Goal: Check status: Check status

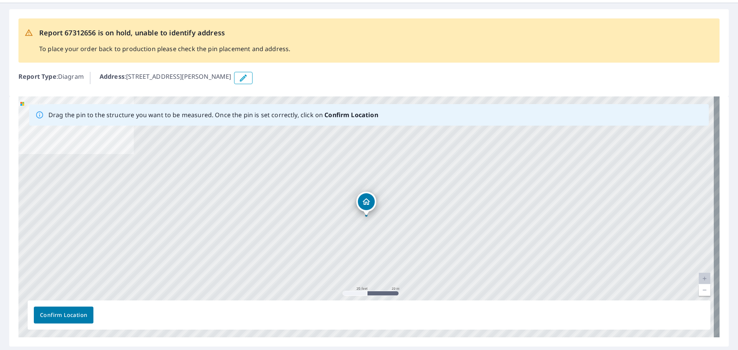
scroll to position [47, 0]
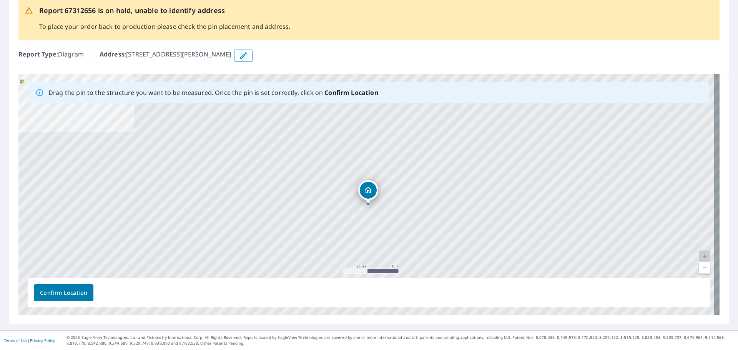
drag, startPoint x: 372, startPoint y: 182, endPoint x: 374, endPoint y: 192, distance: 10.6
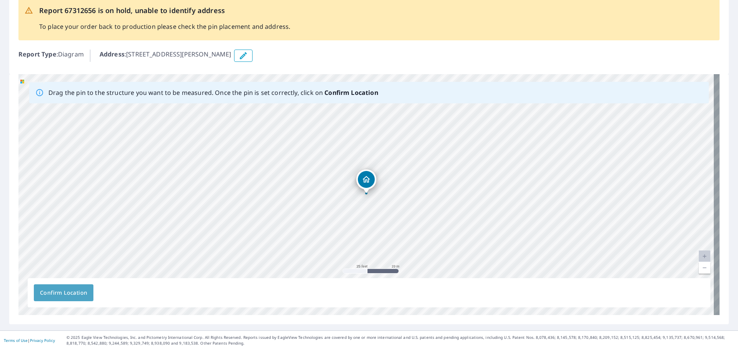
click at [57, 291] on span "Confirm Location" at bounding box center [63, 293] width 47 height 10
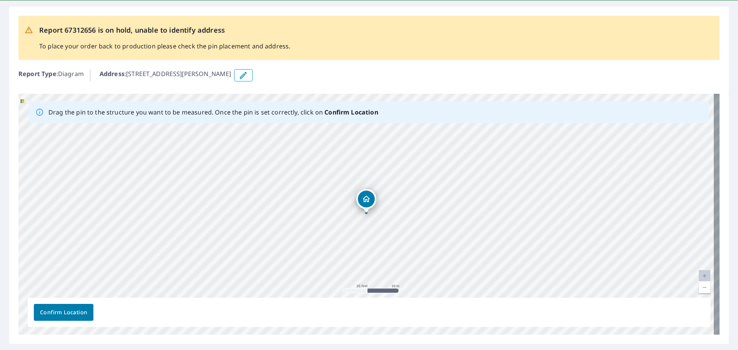
scroll to position [0, 0]
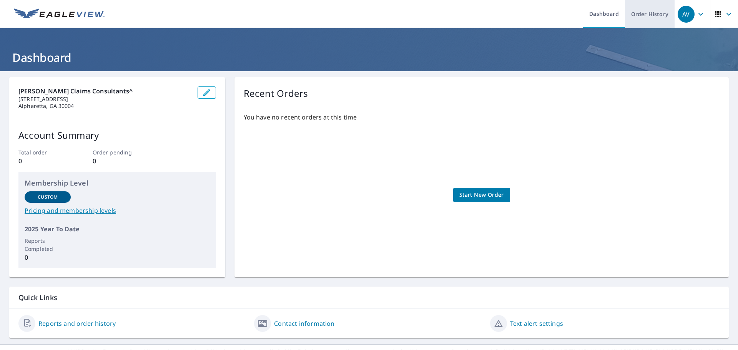
click at [638, 16] on link "Order History" at bounding box center [650, 14] width 50 height 28
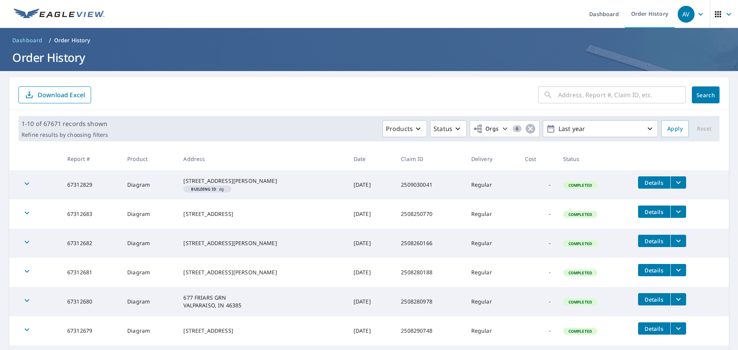
click at [591, 93] on input "text" at bounding box center [622, 95] width 128 height 22
paste input "2509050081"
type input "2509050081"
click at [698, 93] on span "Search" at bounding box center [705, 95] width 15 height 7
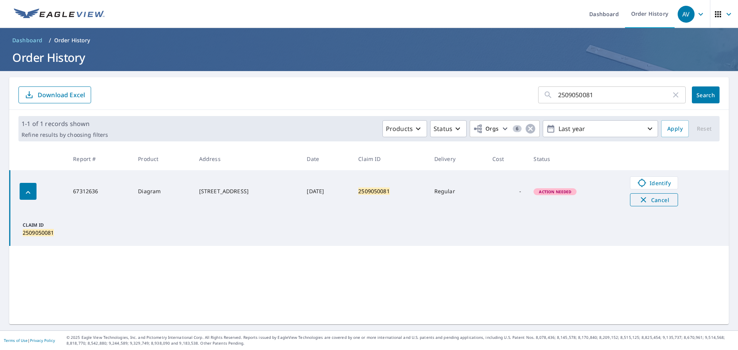
click at [640, 203] on icon "button" at bounding box center [643, 199] width 9 height 9
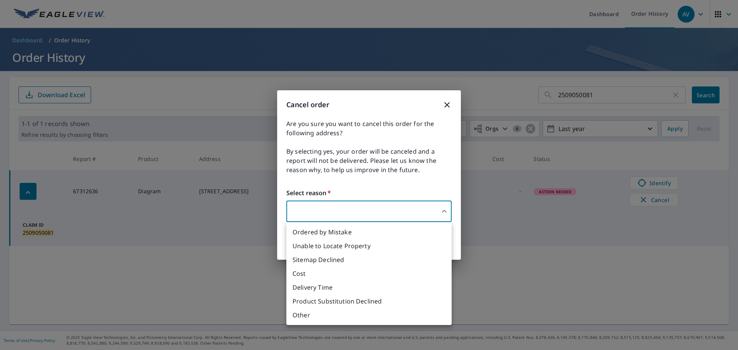
click at [423, 212] on body "AV AV Dashboard Order History AV Dashboard / Order History Order History 250905…" at bounding box center [369, 175] width 738 height 350
drag, startPoint x: 394, startPoint y: 250, endPoint x: 395, endPoint y: 254, distance: 4.5
click at [394, 250] on li "Unable to Locate Property" at bounding box center [369, 246] width 165 height 14
type input "31"
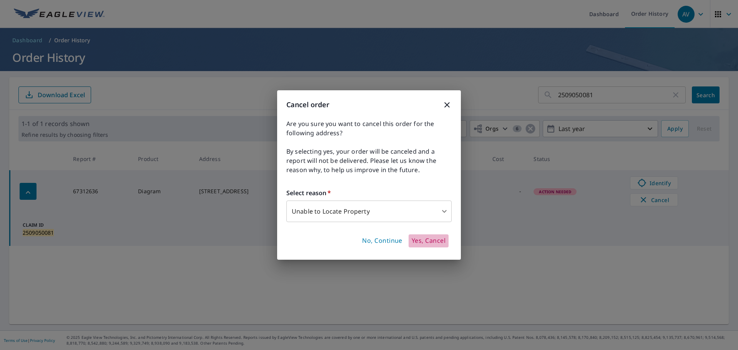
click at [420, 242] on span "Yes, Cancel" at bounding box center [429, 241] width 34 height 8
